Goal: Task Accomplishment & Management: Use online tool/utility

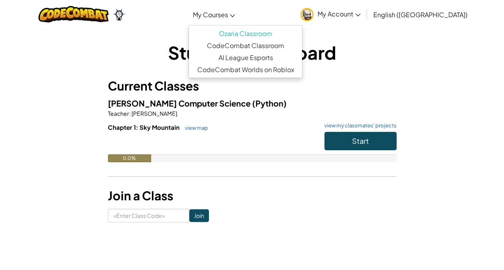
click at [228, 17] on span "My Courses" at bounding box center [209, 14] width 35 height 8
click at [148, 215] on input at bounding box center [148, 216] width 81 height 14
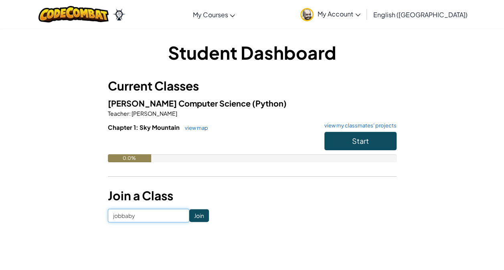
type input "jobbaby"
click at [193, 217] on input "Join" at bounding box center [199, 215] width 20 height 13
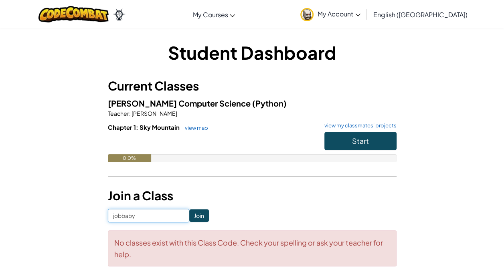
drag, startPoint x: 161, startPoint y: 213, endPoint x: 93, endPoint y: 221, distance: 68.6
click at [93, 221] on div "Student Dashboard Current Classes VANN Computer Science (Python) Teacher : John…" at bounding box center [252, 157] width 469 height 235
click at [361, 17] on span "My Account" at bounding box center [339, 14] width 43 height 8
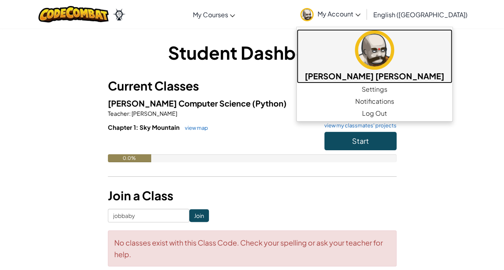
click at [384, 52] on img at bounding box center [374, 49] width 39 height 39
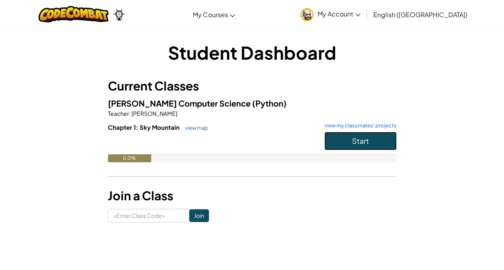
click at [326, 135] on button "Start" at bounding box center [360, 141] width 72 height 18
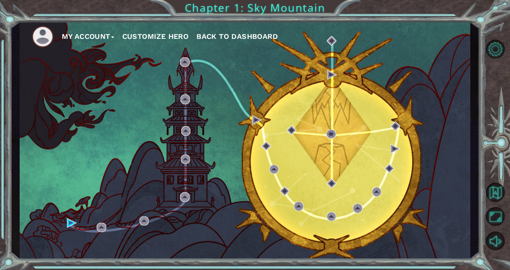
click at [163, 34] on button "Customize Hero" at bounding box center [155, 36] width 67 height 12
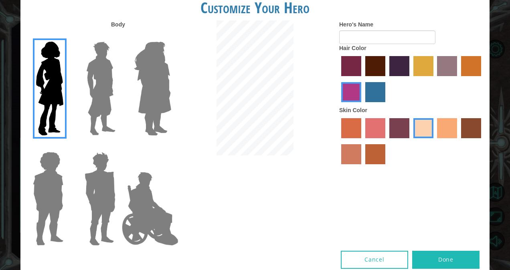
click at [140, 194] on img at bounding box center [150, 209] width 63 height 80
click at [171, 147] on input "Hero Jamie" at bounding box center [171, 147] width 0 height 0
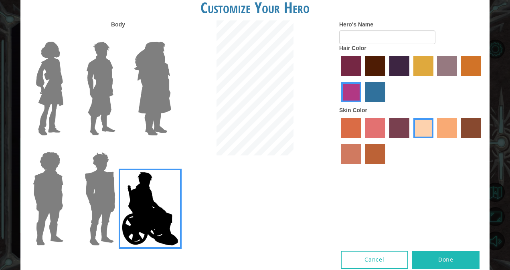
click at [395, 66] on label "hot purple hair color" at bounding box center [399, 66] width 20 height 20
click at [387, 79] on input "hot purple hair color" at bounding box center [387, 79] width 0 height 0
click at [474, 126] on label "karma skin color" at bounding box center [471, 128] width 20 height 20
click at [458, 141] on input "karma skin color" at bounding box center [458, 141] width 0 height 0
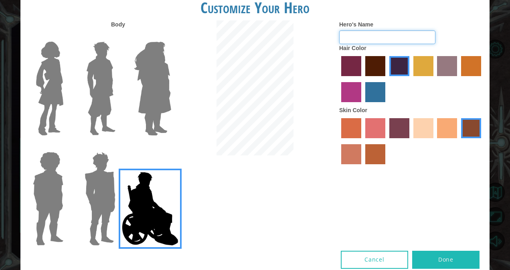
click at [380, 36] on input "Hero's Name" at bounding box center [387, 37] width 96 height 14
type input "Stphen Hawking"
click at [426, 257] on button "Done" at bounding box center [445, 260] width 67 height 18
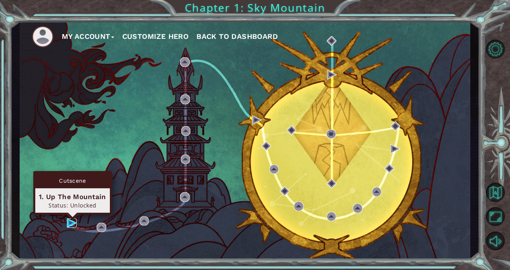
click at [74, 222] on img at bounding box center [72, 224] width 10 height 10
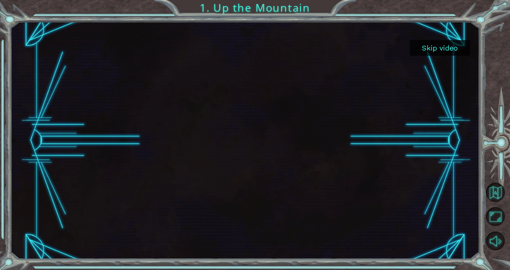
click at [427, 42] on button "Skip video" at bounding box center [440, 48] width 60 height 16
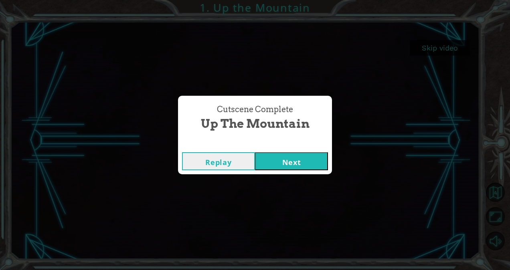
click at [277, 162] on button "Next" at bounding box center [291, 161] width 73 height 18
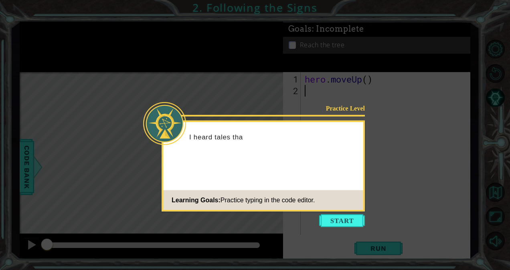
click at [344, 229] on icon at bounding box center [255, 135] width 510 height 270
click at [347, 221] on button "Start" at bounding box center [342, 221] width 46 height 13
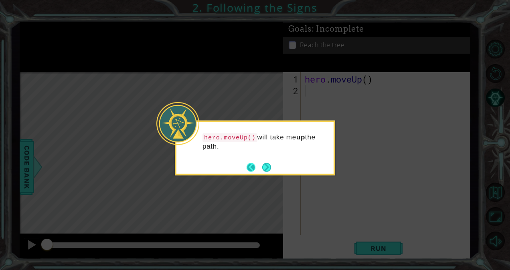
click at [260, 167] on button "Back" at bounding box center [255, 167] width 16 height 9
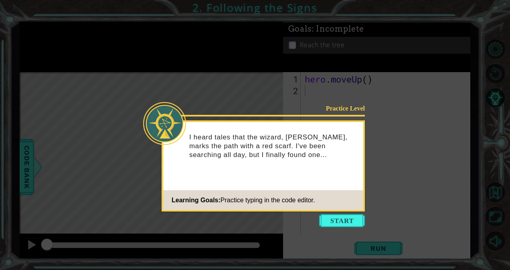
click at [328, 229] on icon at bounding box center [255, 135] width 510 height 270
click at [331, 223] on button "Start" at bounding box center [342, 221] width 46 height 13
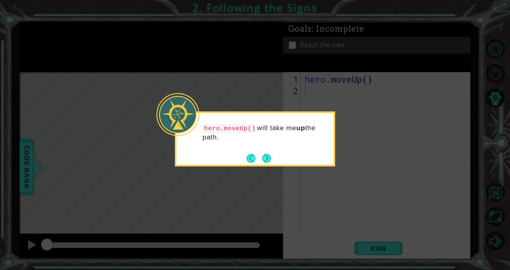
click at [274, 160] on div "hero.moveUp() will take me up the path." at bounding box center [255, 138] width 160 height 55
click at [267, 155] on button "Next" at bounding box center [266, 158] width 9 height 9
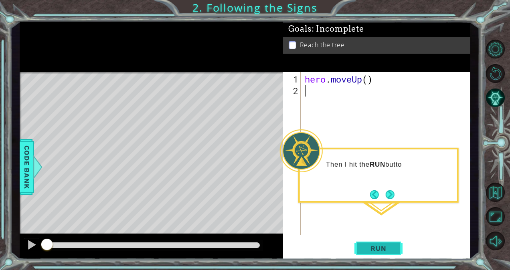
click at [365, 250] on span "Run" at bounding box center [379, 249] width 32 height 8
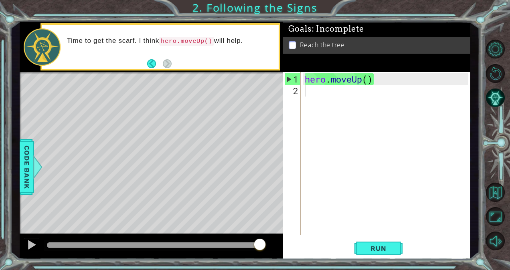
drag, startPoint x: 387, startPoint y: 265, endPoint x: 328, endPoint y: 148, distance: 130.4
click at [328, 148] on div "hero . moveUp ( )" at bounding box center [387, 166] width 169 height 186
click at [399, 77] on div "hero . moveUp ( )" at bounding box center [387, 166] width 169 height 186
type textarea "hero.moveUp()"
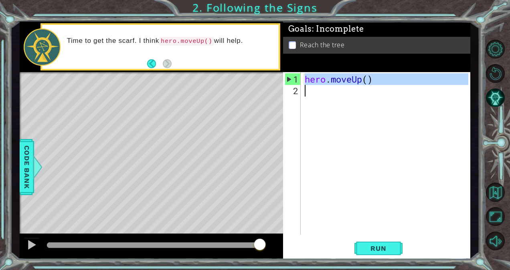
click at [375, 99] on div "hero . moveUp ( )" at bounding box center [385, 153] width 165 height 163
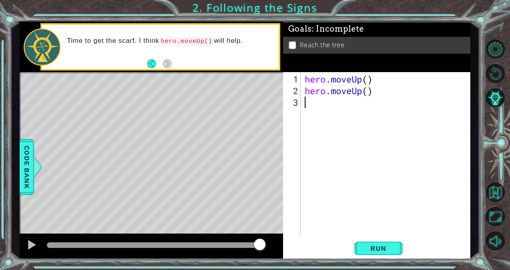
paste textarea "hero.moveUp()"
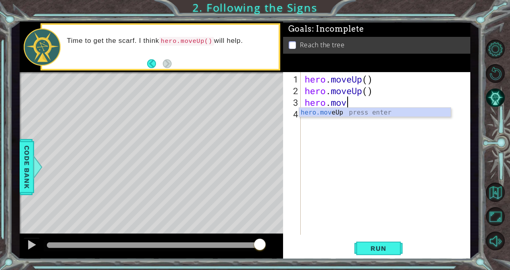
type textarea "h"
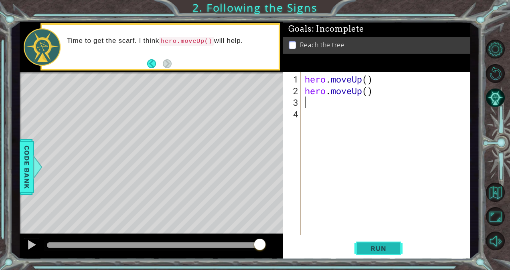
click at [390, 246] on span "Run" at bounding box center [379, 249] width 32 height 8
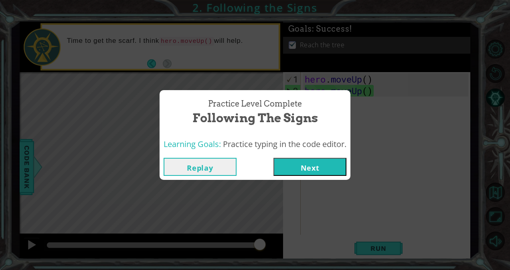
click at [312, 168] on button "Next" at bounding box center [309, 167] width 73 height 18
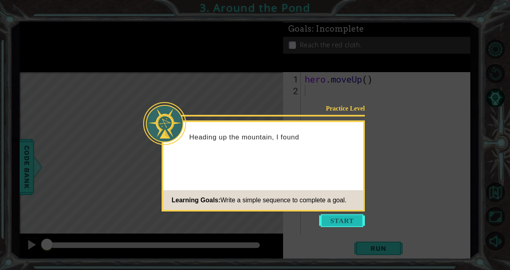
click at [327, 224] on button "Start" at bounding box center [342, 221] width 46 height 13
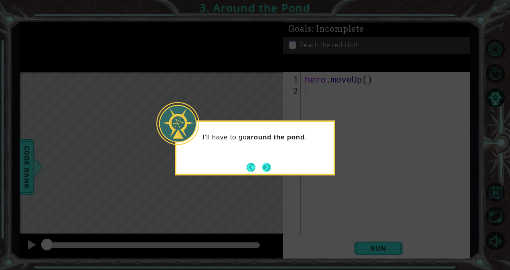
click at [266, 163] on button "Next" at bounding box center [266, 167] width 15 height 15
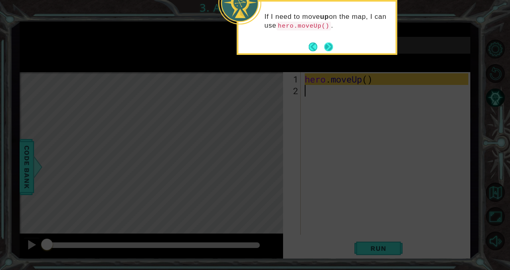
click at [330, 44] on button "Next" at bounding box center [329, 47] width 14 height 14
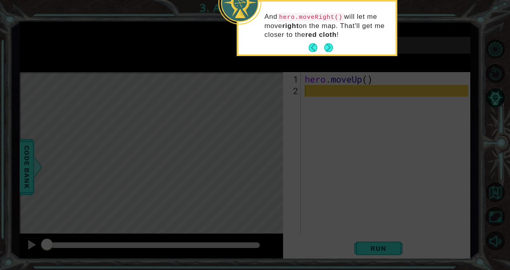
click at [330, 44] on button "Next" at bounding box center [328, 48] width 12 height 12
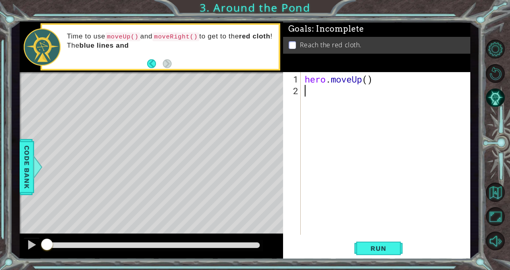
click at [321, 99] on div "hero . moveUp ( )" at bounding box center [387, 166] width 169 height 186
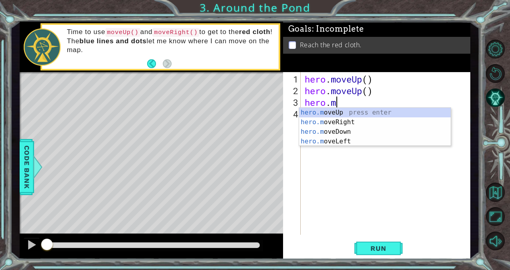
scroll to position [0, 1]
type textarea "hero.mover"
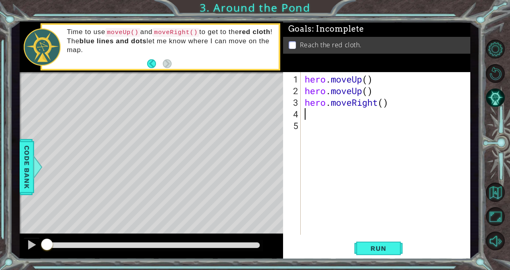
scroll to position [0, 0]
click at [371, 241] on button "Run" at bounding box center [378, 248] width 48 height 19
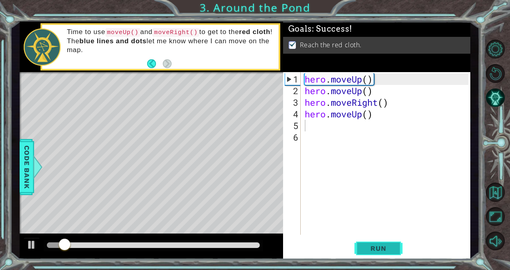
click at [374, 248] on span "Run" at bounding box center [379, 249] width 32 height 8
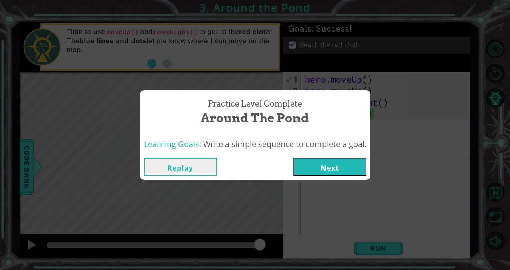
click at [337, 163] on button "Next" at bounding box center [330, 167] width 73 height 18
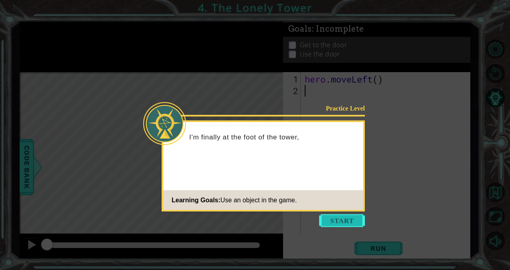
click at [350, 224] on button "Start" at bounding box center [342, 221] width 46 height 13
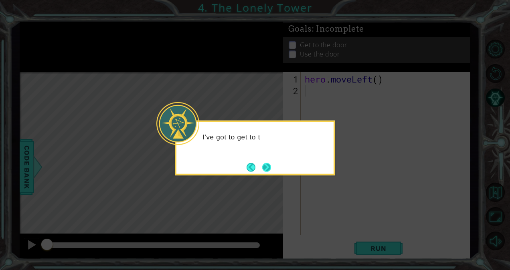
click at [267, 160] on button "Next" at bounding box center [266, 167] width 14 height 14
click at [270, 162] on button "Next" at bounding box center [267, 167] width 14 height 14
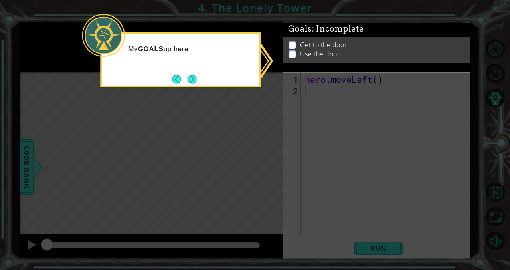
click at [282, 155] on icon at bounding box center [255, 135] width 510 height 270
click at [314, 117] on icon at bounding box center [255, 135] width 510 height 270
click at [192, 77] on button "Next" at bounding box center [192, 79] width 15 height 15
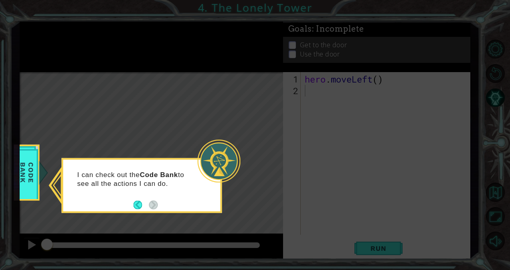
click at [244, 117] on icon at bounding box center [255, 135] width 510 height 270
click at [28, 159] on span "Code Bank" at bounding box center [26, 173] width 21 height 46
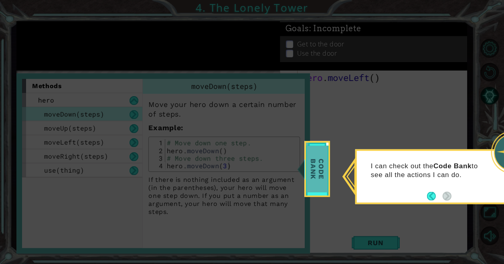
click at [315, 170] on span "Code Bank" at bounding box center [317, 169] width 21 height 46
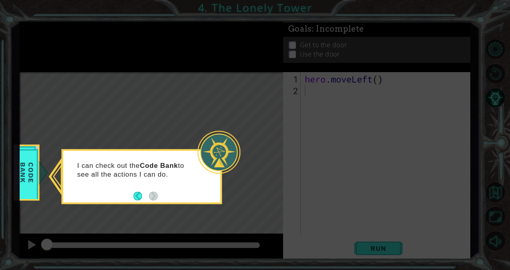
click at [318, 121] on icon at bounding box center [255, 135] width 510 height 270
click at [221, 149] on div at bounding box center [219, 152] width 43 height 43
click at [283, 90] on icon at bounding box center [255, 135] width 510 height 270
click at [312, 65] on icon at bounding box center [255, 135] width 510 height 270
drag, startPoint x: 187, startPoint y: 131, endPoint x: 213, endPoint y: 140, distance: 26.8
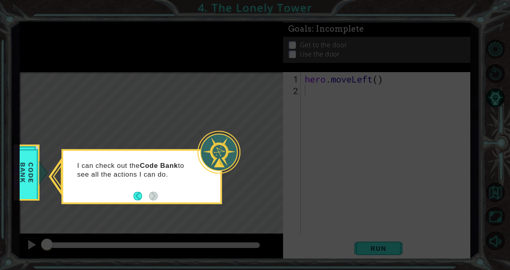
click at [208, 137] on body "1 ההההההההההההההההההההההההההההההההההההההההההההההההההההההההההההההההההההההההההההה…" at bounding box center [255, 135] width 510 height 270
click at [141, 201] on button "Back" at bounding box center [142, 196] width 16 height 9
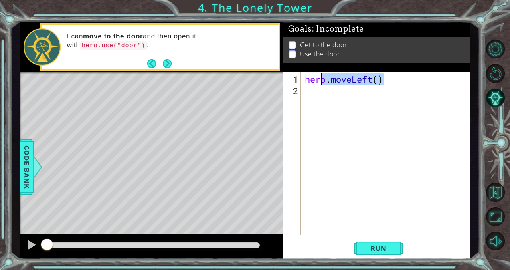
drag, startPoint x: 400, startPoint y: 81, endPoint x: 267, endPoint y: 70, distance: 133.6
click at [267, 70] on div "1 ההההההההההההההההההההההההההההההההההההההההההההההההההההההההההההההההההההההההההההה…" at bounding box center [245, 141] width 451 height 238
type textarea "hero.moveLeft()"
click at [339, 99] on div "hero . moveLeft ( )" at bounding box center [387, 166] width 169 height 186
drag, startPoint x: 411, startPoint y: 91, endPoint x: 215, endPoint y: 65, distance: 197.4
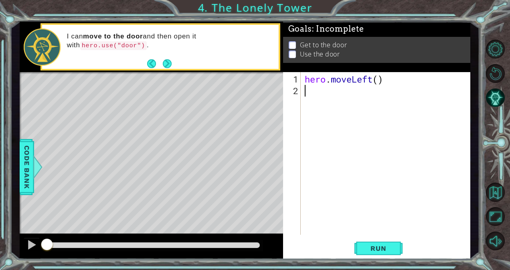
click at [215, 65] on div "1 ההההההההההההההההההההההההההההההההההההההההההההההההההההההההההההההההההההההההההההה…" at bounding box center [245, 141] width 451 height 238
type textarea "hero.moveLeft()"
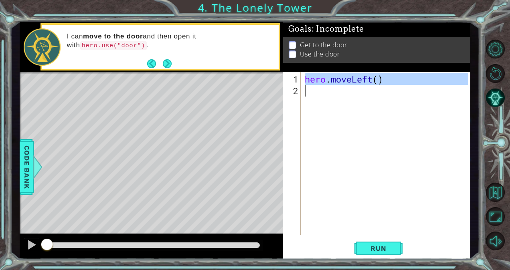
click at [330, 99] on div "hero . moveLeft ( )" at bounding box center [385, 153] width 165 height 163
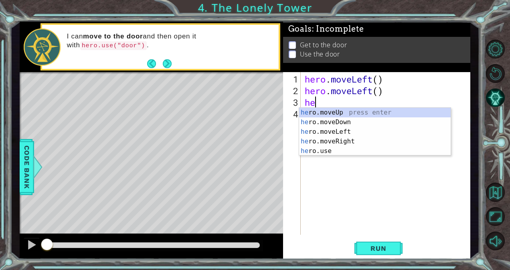
type textarea "her"
click at [369, 112] on div "her o.moveUp press enter her o.moveDown press enter her o.moveLeft press enter …" at bounding box center [375, 141] width 152 height 67
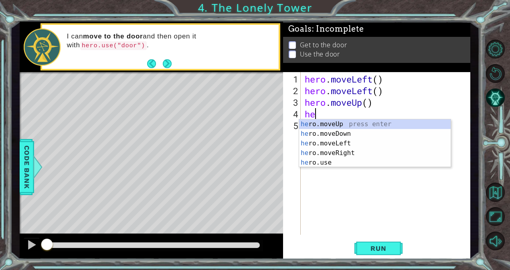
type textarea "her"
click at [360, 122] on div "her o.moveUp press enter her o.moveDown press enter her o.moveLeft press enter …" at bounding box center [375, 153] width 152 height 67
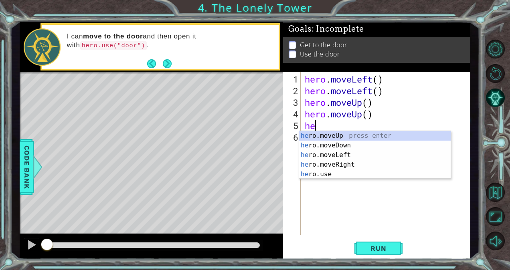
type textarea "hero"
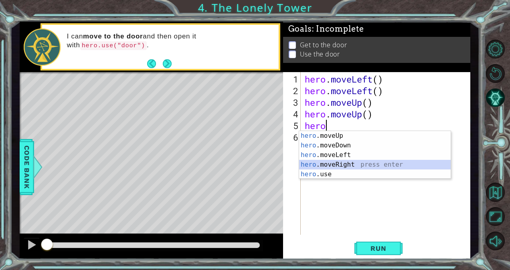
click at [357, 166] on div "hero .moveUp press enter hero .moveDown press enter hero .moveLeft press enter …" at bounding box center [375, 164] width 152 height 67
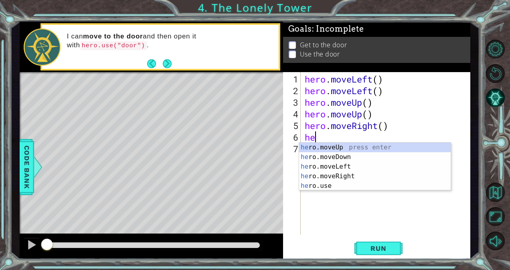
scroll to position [0, 0]
type textarea "hero"
click at [351, 177] on div "hero .moveUp press enter hero .moveDown press enter hero .moveLeft press enter …" at bounding box center [375, 176] width 152 height 67
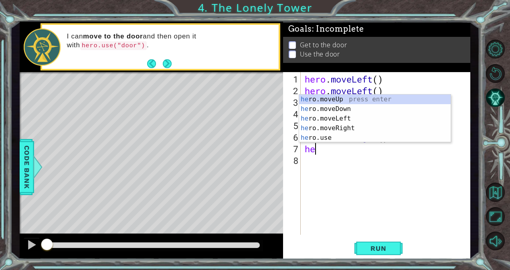
scroll to position [0, 0]
click at [350, 135] on div "her o.moveUp press enter her o.moveDown press enter her o.moveLeft press enter …" at bounding box center [375, 128] width 152 height 67
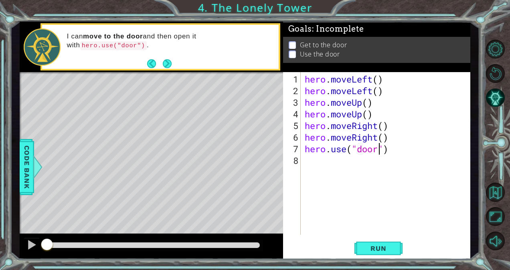
scroll to position [0, 3]
type textarea "hero.use("door")"
click at [399, 269] on div "1 ההההההההההההההההההההההההההההההההההההההההההההההההההההההההההההההההההההההההההההה…" at bounding box center [255, 135] width 510 height 270
click at [395, 250] on button "Run" at bounding box center [378, 248] width 48 height 19
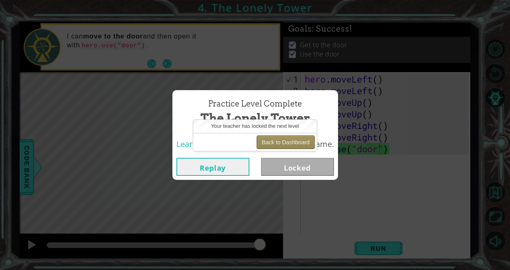
click at [285, 142] on button "Back to Dashboard" at bounding box center [286, 143] width 58 height 14
click at [288, 139] on button "Back to Dashboard" at bounding box center [286, 143] width 58 height 14
click at [287, 141] on button "Back to Dashboard" at bounding box center [286, 143] width 58 height 14
click at [281, 146] on button "Back to Dashboard" at bounding box center [286, 143] width 58 height 14
click at [277, 144] on button "Back to Dashboard" at bounding box center [286, 143] width 58 height 14
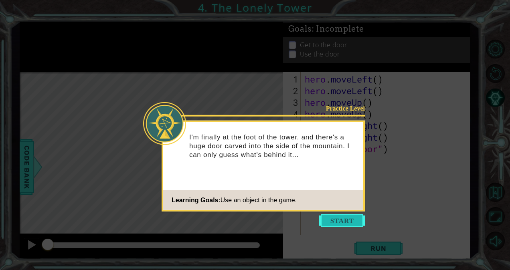
click at [348, 218] on button "Start" at bounding box center [342, 221] width 46 height 13
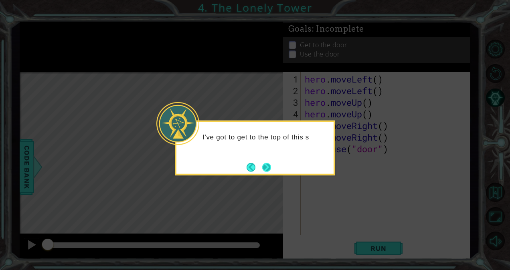
click at [264, 166] on button "Next" at bounding box center [266, 167] width 9 height 9
click at [267, 167] on button "Next" at bounding box center [266, 167] width 14 height 14
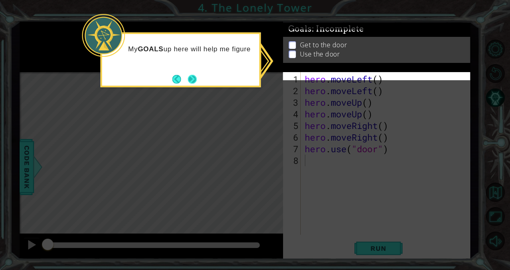
click at [196, 78] on button "Next" at bounding box center [192, 79] width 9 height 9
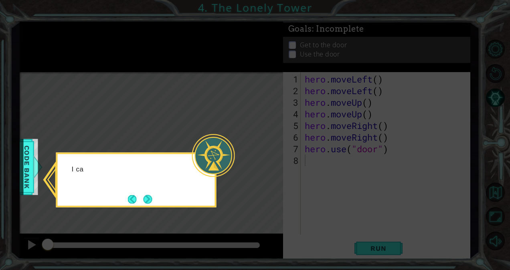
click at [196, 78] on icon at bounding box center [255, 135] width 510 height 270
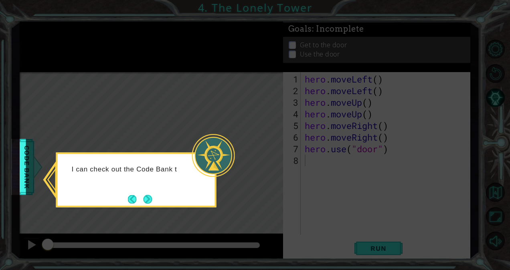
click at [152, 190] on div "I can check out the Code Bank t" at bounding box center [136, 180] width 160 height 55
click at [150, 195] on button "Next" at bounding box center [148, 199] width 14 height 14
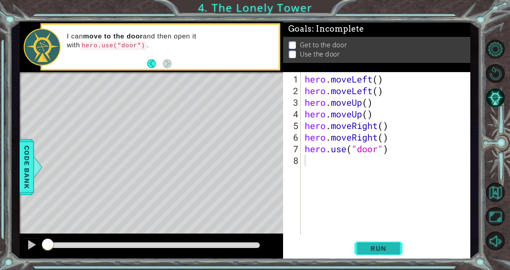
click at [393, 252] on span "Run" at bounding box center [379, 249] width 32 height 8
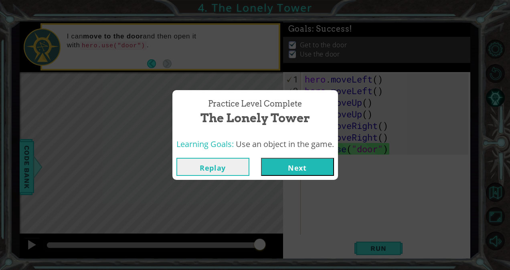
click at [317, 164] on button "Next" at bounding box center [297, 167] width 73 height 18
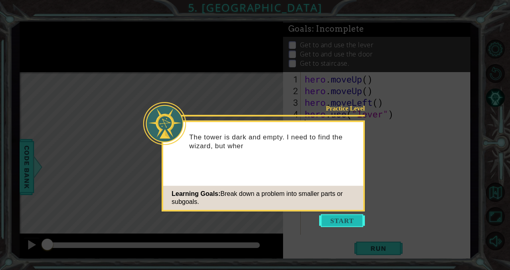
click at [353, 217] on button "Start" at bounding box center [342, 221] width 46 height 13
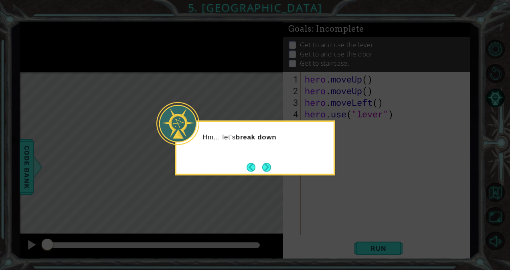
click at [277, 164] on div "Hm... let's break down" at bounding box center [255, 148] width 160 height 55
click at [265, 163] on button "Next" at bounding box center [266, 167] width 9 height 9
